Goal: Task Accomplishment & Management: Use online tool/utility

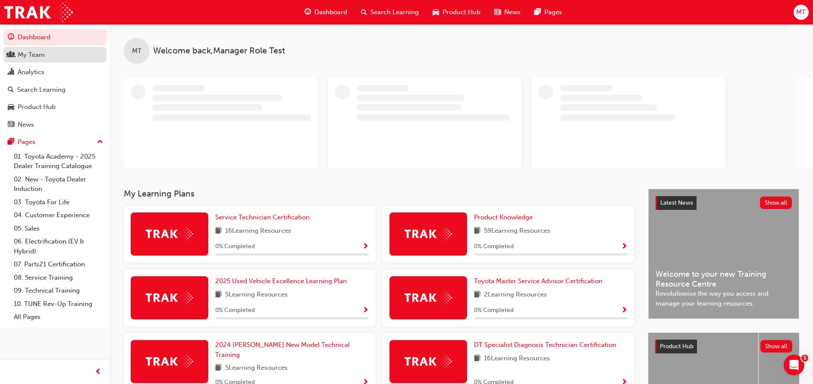
click at [32, 55] on div "My Team" at bounding box center [31, 55] width 27 height 10
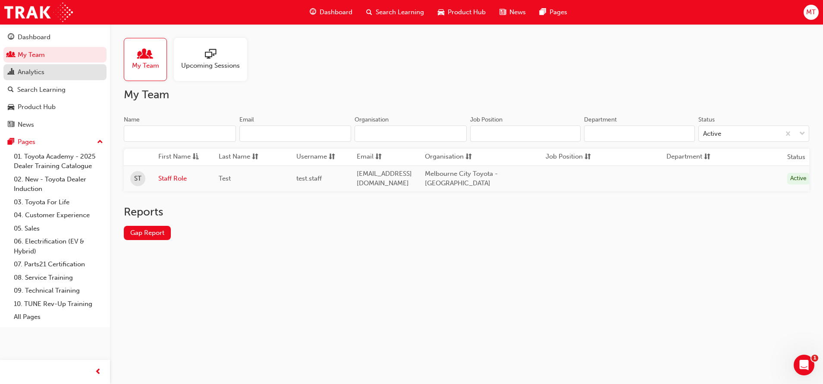
click at [65, 75] on div "Analytics" at bounding box center [55, 72] width 94 height 11
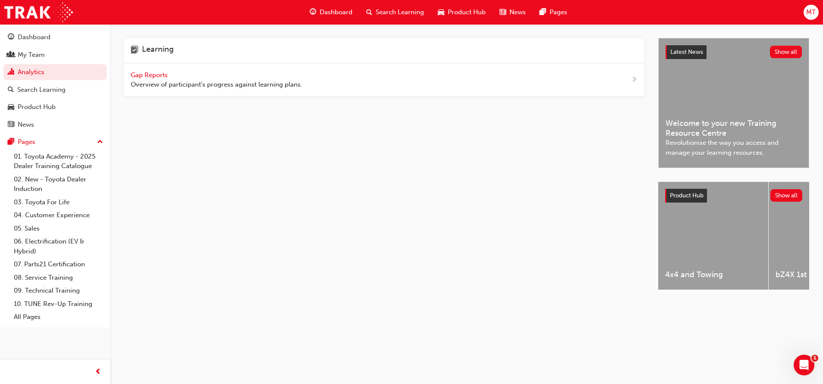
click at [149, 76] on span "Gap Reports" at bounding box center [150, 75] width 39 height 8
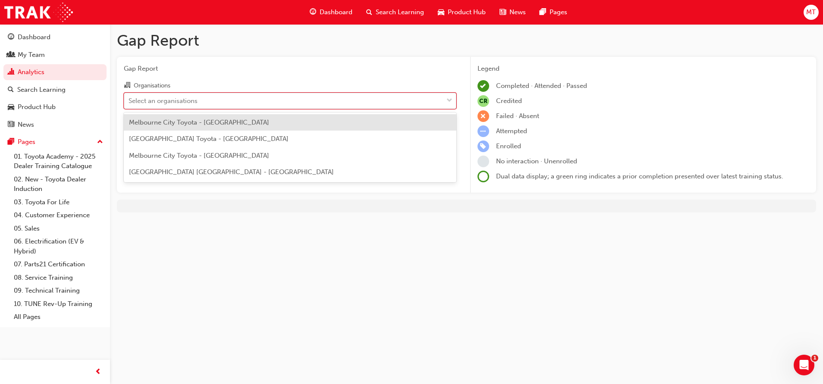
click at [185, 100] on div "Select an organisations" at bounding box center [163, 101] width 69 height 10
click at [129, 100] on input "Organisations option Melbourne City Toyota - CAMBERWELL focused, 1 of 4. 4 resu…" at bounding box center [129, 100] width 1 height 7
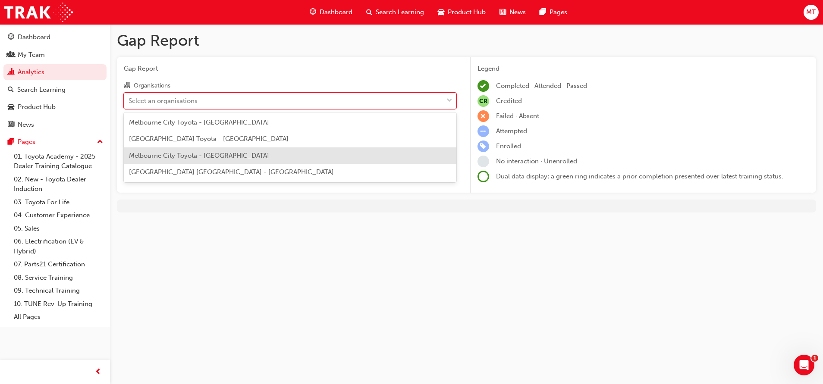
click at [194, 160] on div "Melbourne City Toyota - [GEOGRAPHIC_DATA]" at bounding box center [290, 156] width 333 height 17
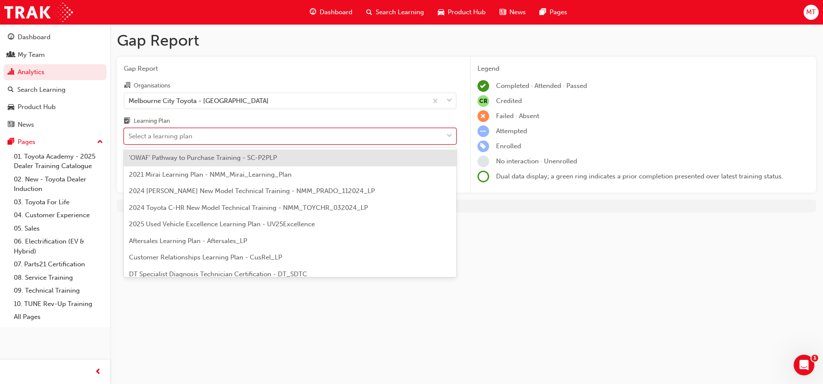
click at [203, 143] on div "Select a learning plan" at bounding box center [283, 136] width 319 height 15
click at [129, 140] on input "Learning Plan option 'OWAF' Pathway to Purchase Training - SC-P2PLP focused, 1 …" at bounding box center [129, 135] width 1 height 7
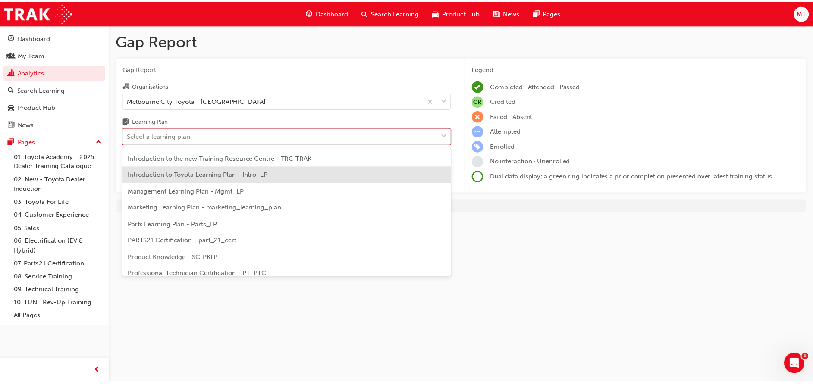
scroll to position [187, 0]
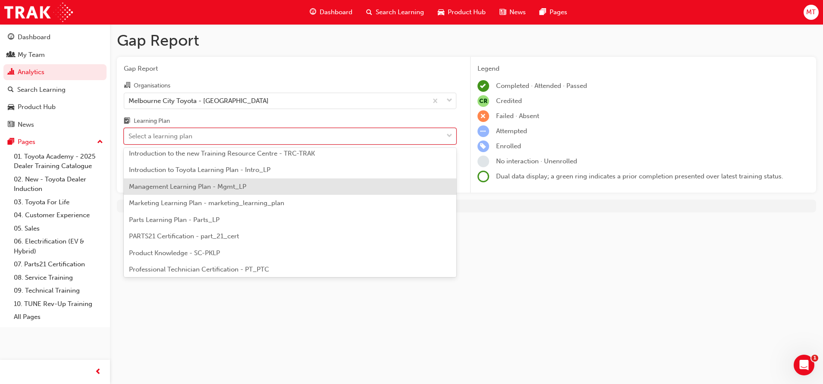
click at [240, 191] on div "Management Learning Plan - Mgmt_LP" at bounding box center [290, 187] width 333 height 17
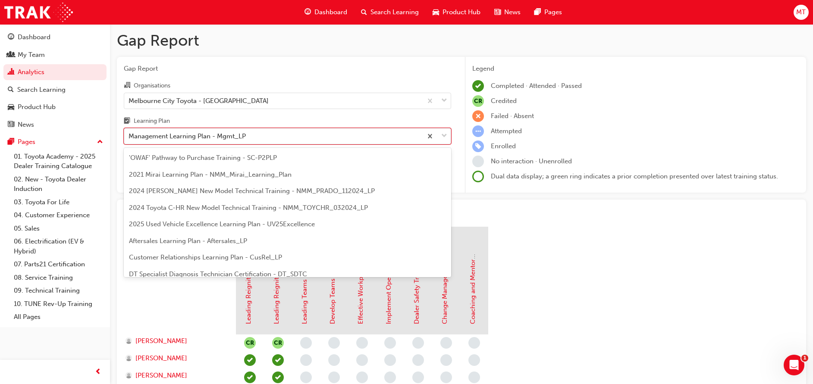
scroll to position [111, 0]
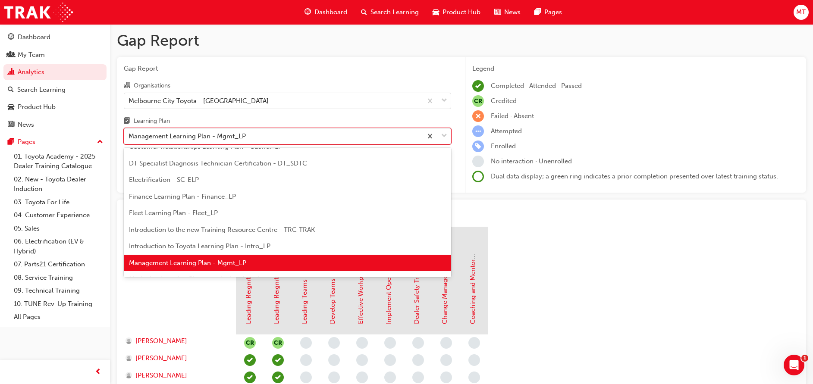
click at [445, 136] on span "down-icon" at bounding box center [444, 136] width 6 height 11
click at [129, 136] on input "Learning Plan option Management Learning Plan - Mgmt_LP, selected. option Manag…" at bounding box center [129, 135] width 1 height 7
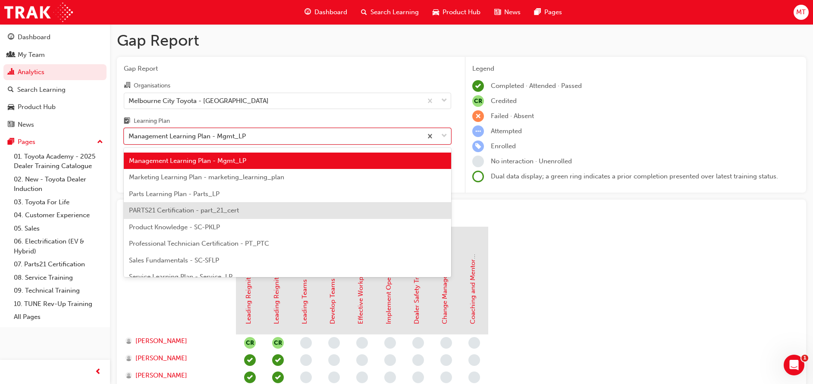
scroll to position [348, 0]
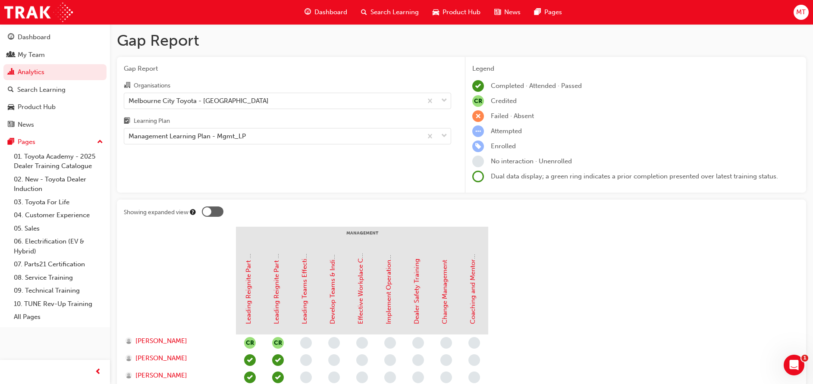
click at [803, 13] on span "MT" at bounding box center [800, 12] width 9 height 10
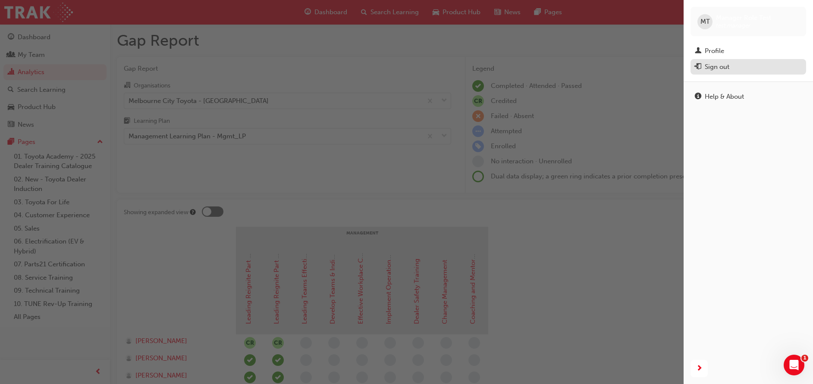
click at [710, 62] on div "Sign out" at bounding box center [717, 67] width 25 height 10
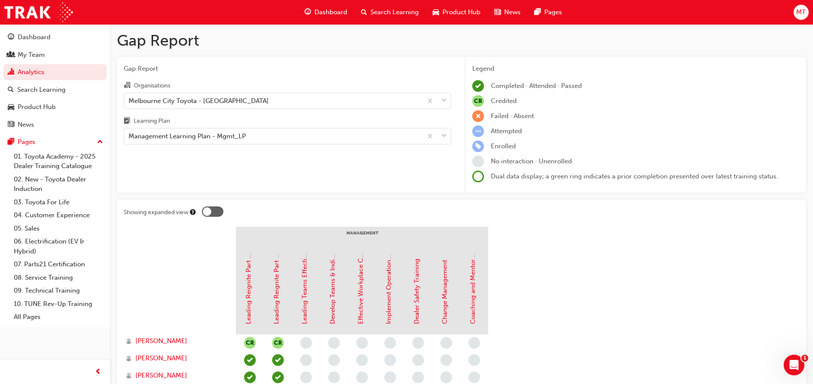
drag, startPoint x: 752, startPoint y: 0, endPoint x: 462, endPoint y: 195, distance: 349.5
